Goal: Find specific page/section: Find specific page/section

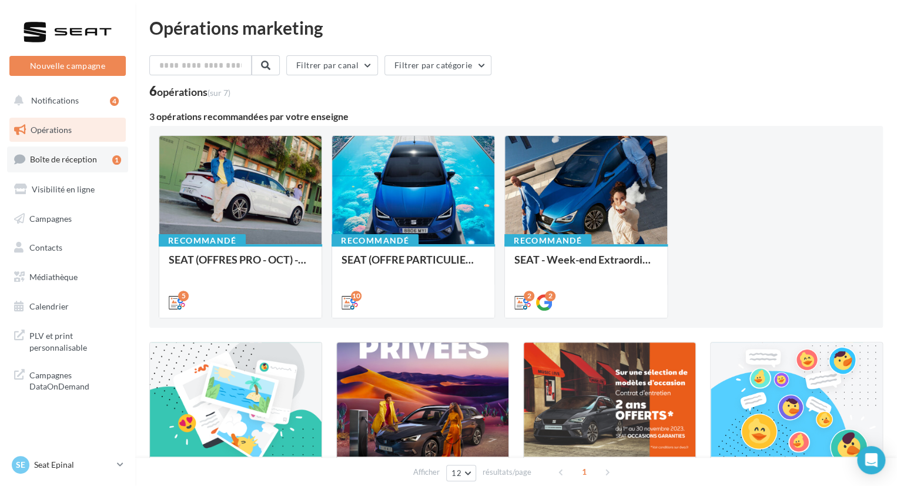
click at [61, 155] on span "Boîte de réception" at bounding box center [63, 159] width 67 height 10
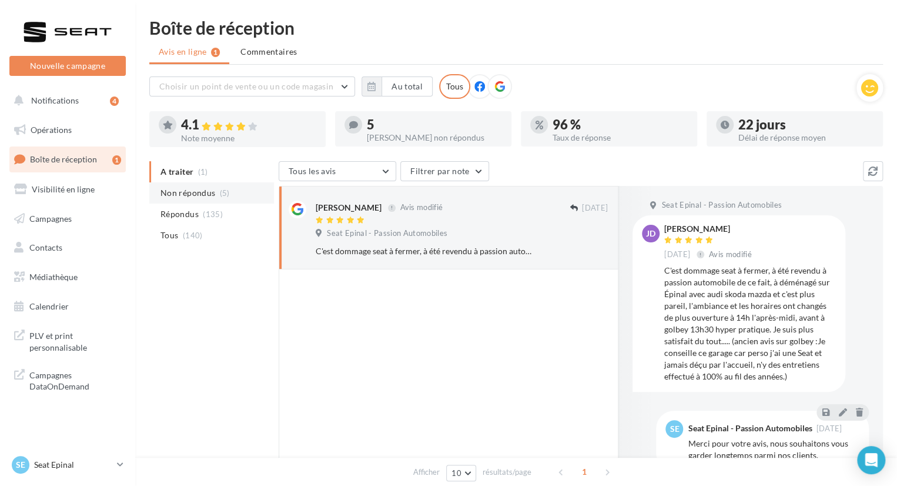
click at [175, 189] on span "Non répondus" at bounding box center [188, 193] width 55 height 12
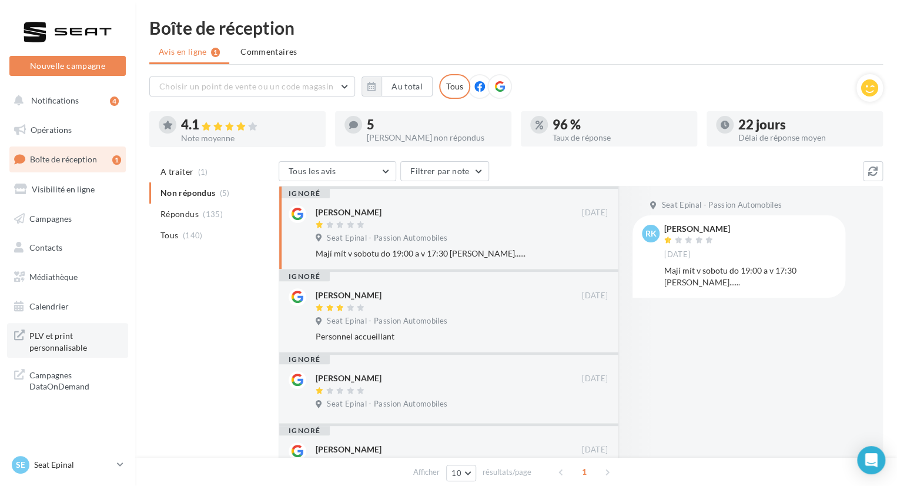
click at [67, 345] on span "PLV et print personnalisable" at bounding box center [75, 340] width 92 height 25
click at [44, 466] on p "Seat Epinal" at bounding box center [73, 465] width 78 height 12
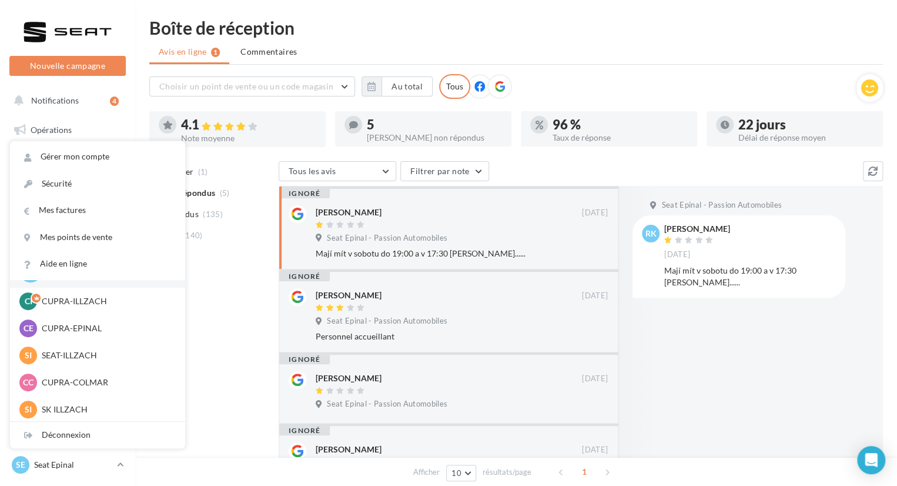
scroll to position [19, 0]
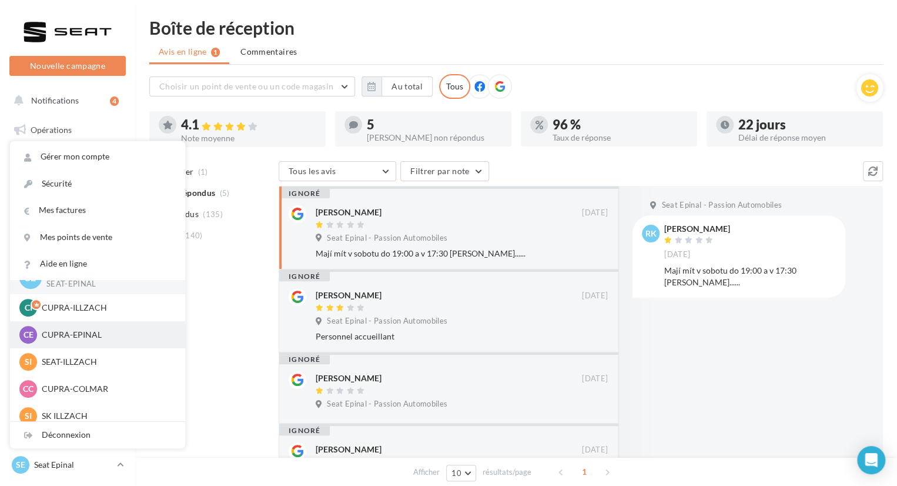
click at [80, 330] on p "CUPRA-EPINAL" at bounding box center [106, 335] width 129 height 12
